Goal: Task Accomplishment & Management: Manage account settings

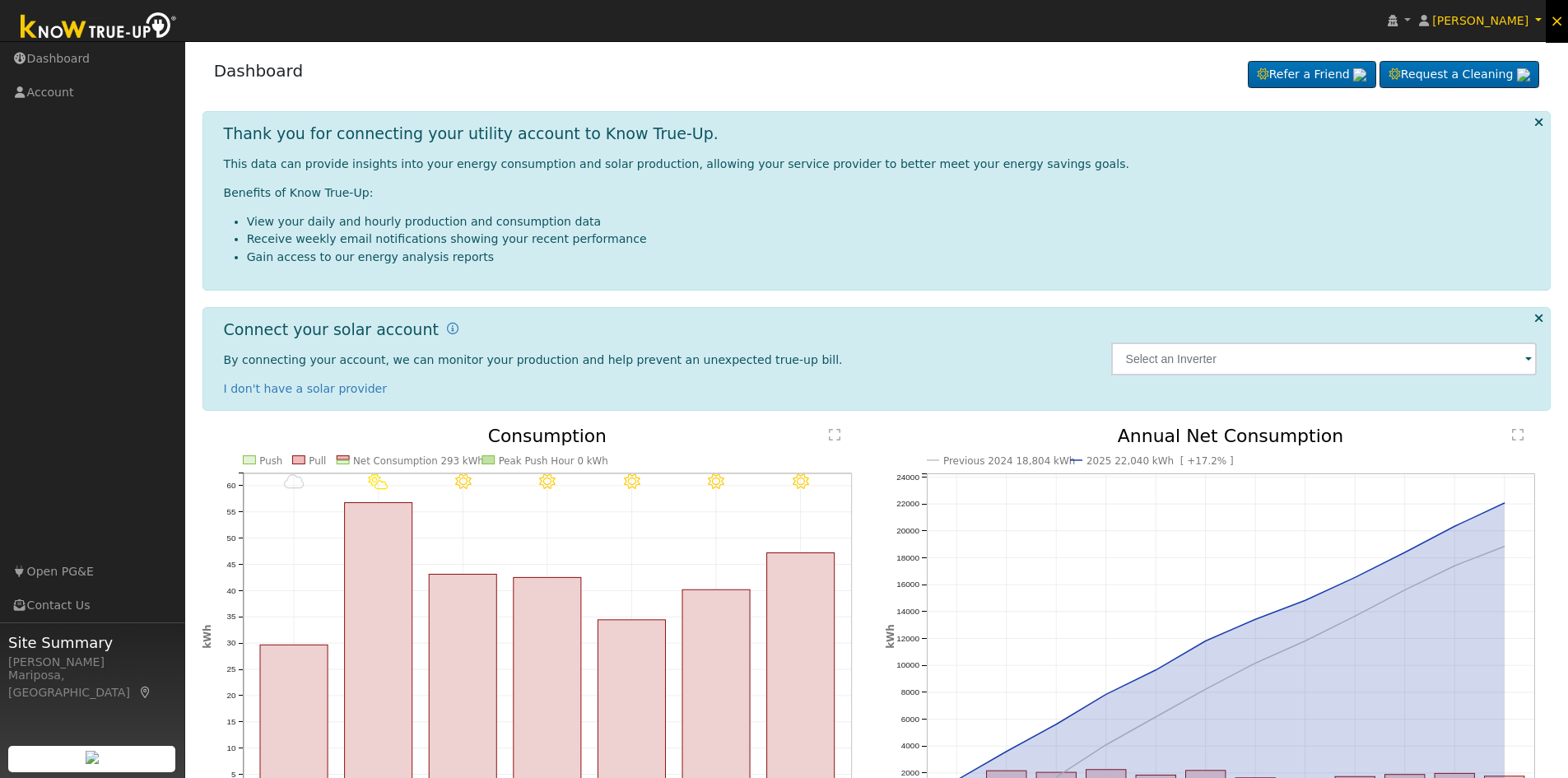
click at [1558, 27] on span "×" at bounding box center [1557, 21] width 14 height 20
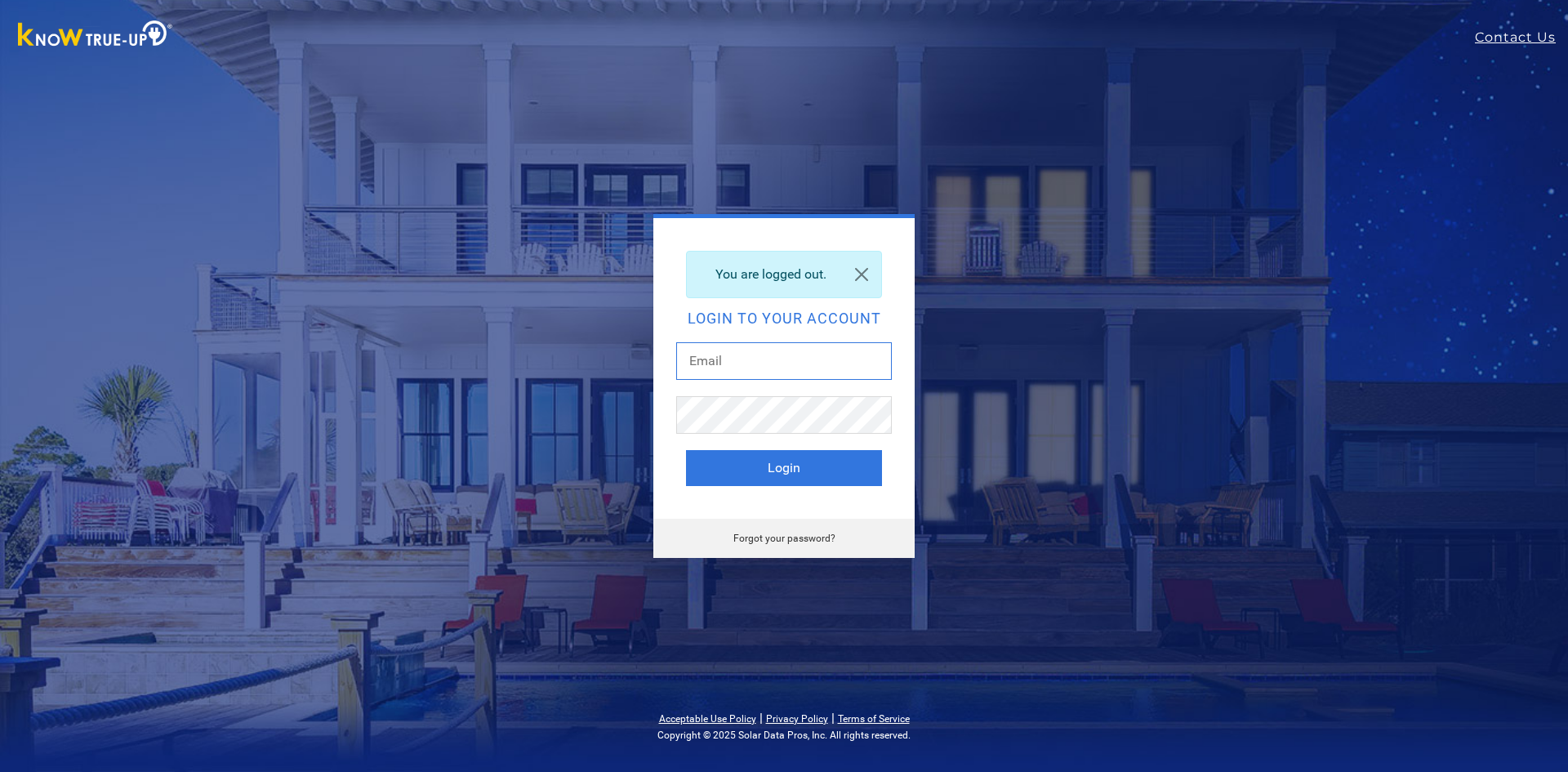
click at [821, 367] on input "text" at bounding box center [784, 361] width 215 height 37
click at [0, 771] on com-1password-button at bounding box center [0, 772] width 0 height 0
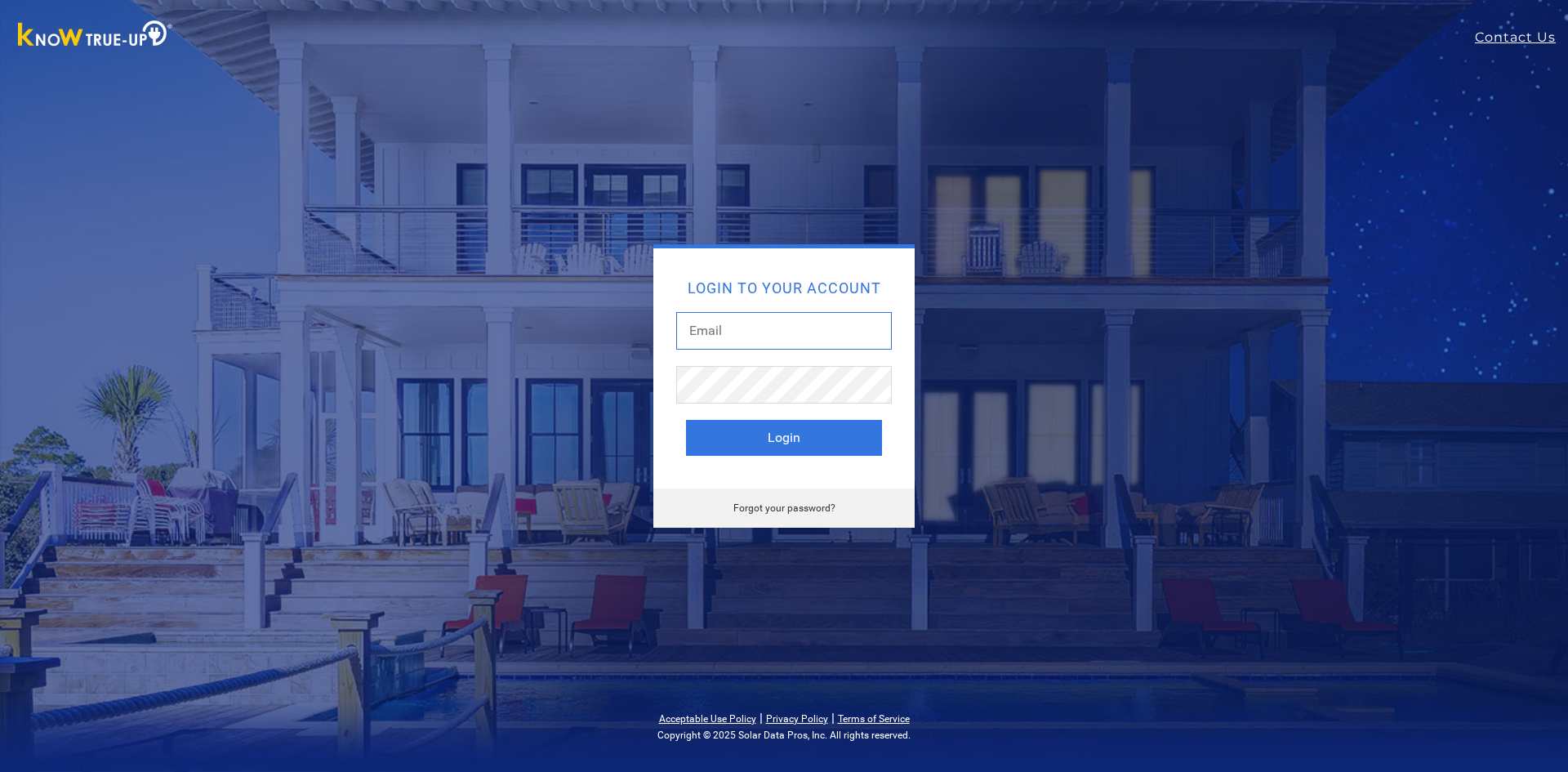
click at [729, 313] on input "text" at bounding box center [784, 331] width 215 height 37
click at [0, 771] on com-1password-button at bounding box center [0, 772] width 0 height 0
click at [768, 331] on input "text" at bounding box center [784, 331] width 215 height 37
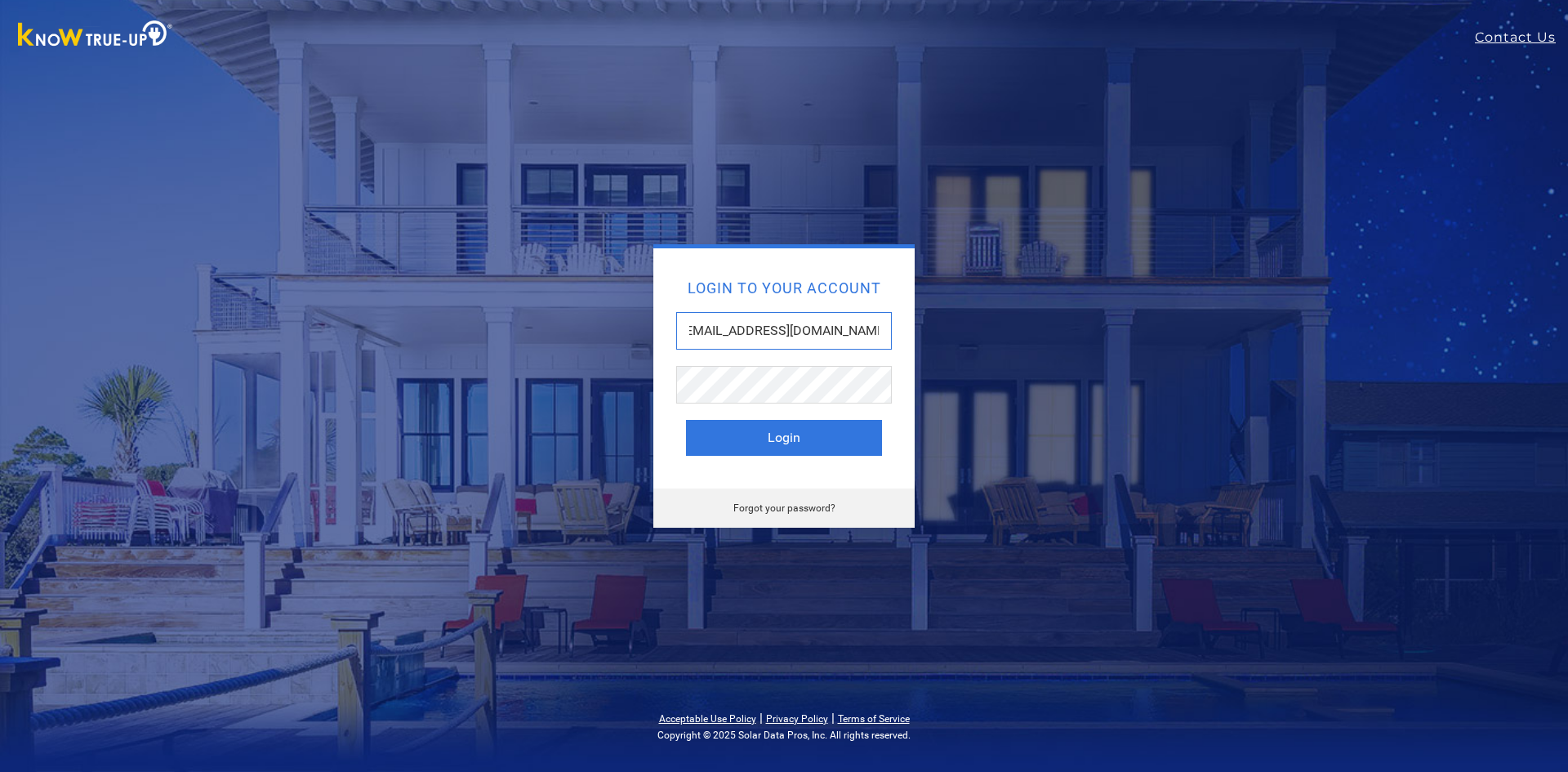
type input "[EMAIL_ADDRESS][DOMAIN_NAME]"
click at [0, 771] on com-1password-button at bounding box center [0, 772] width 0 height 0
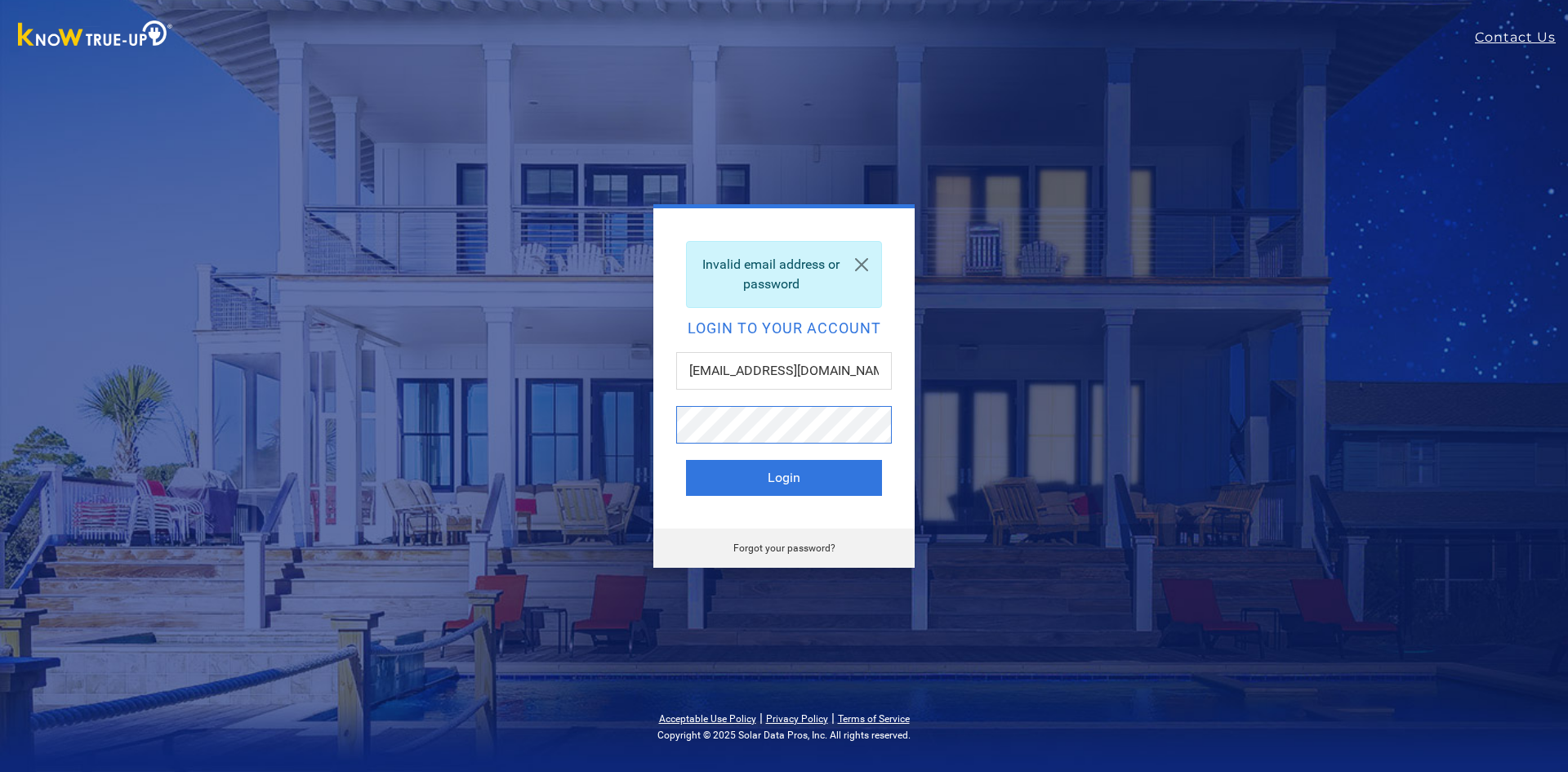
click at [687, 460] on button "Login" at bounding box center [784, 477] width 196 height 36
click at [803, 553] on link "Forgot your password?" at bounding box center [784, 549] width 102 height 12
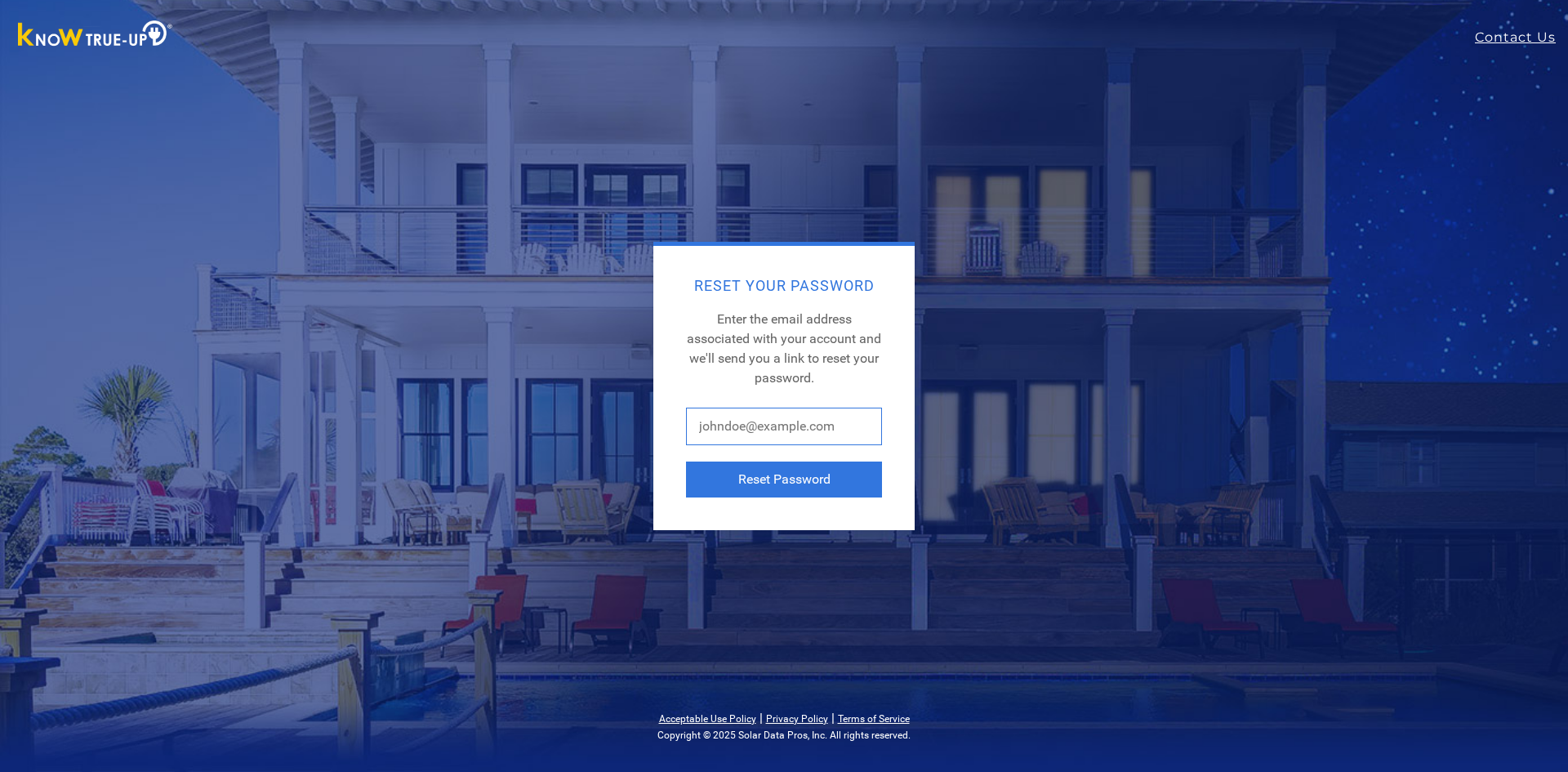
click at [847, 428] on input "text" at bounding box center [784, 427] width 196 height 37
type input "breeannah@solarnegotiators.com"
click at [813, 481] on button "Reset Password" at bounding box center [784, 479] width 196 height 36
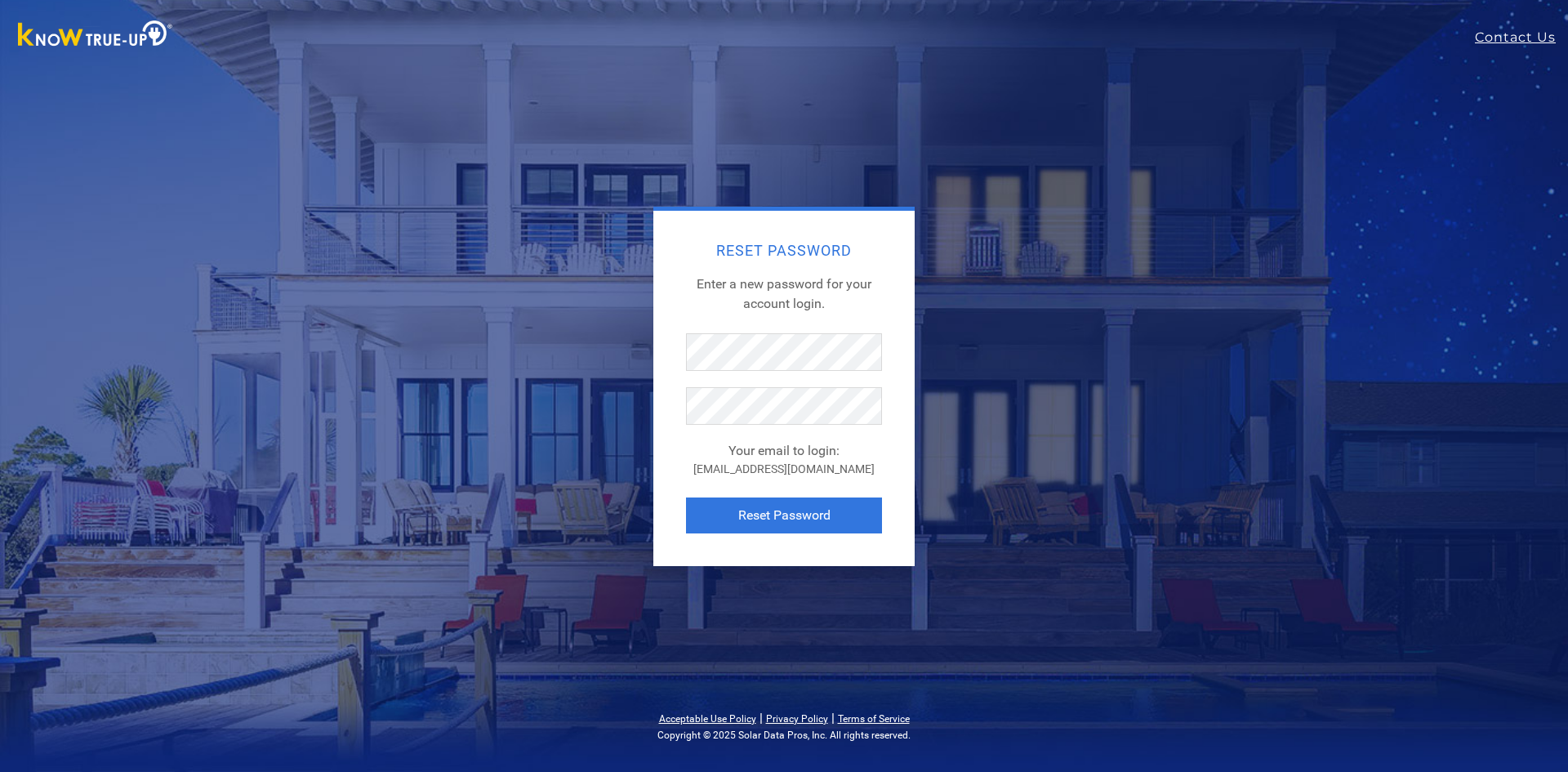
click at [820, 280] on span "Enter a new password for your account login." at bounding box center [784, 294] width 175 height 35
click at [820, 301] on span "Enter a new password for your account login." at bounding box center [784, 294] width 175 height 35
click at [856, 406] on body "Contact Us Reset Password Enter a new password for your account login. Your ema…" at bounding box center [784, 386] width 1568 height 772
click at [826, 548] on div "Reset Password Enter a new password for your account login. Your email to login…" at bounding box center [784, 387] width 261 height 355
click at [815, 520] on button "Reset Password" at bounding box center [784, 516] width 196 height 36
